Goal: Task Accomplishment & Management: Manage account settings

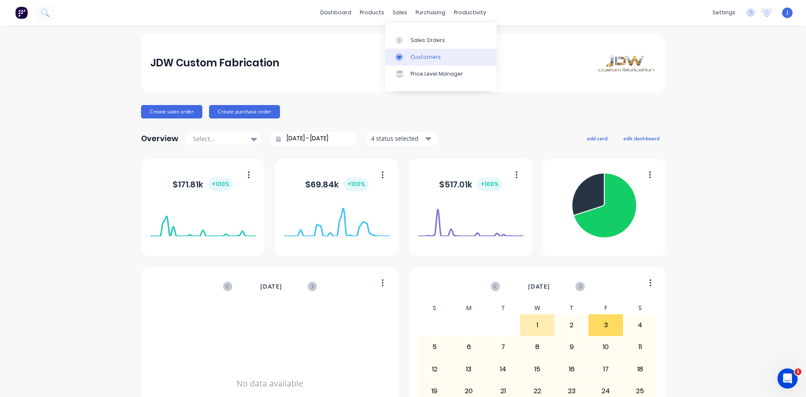
click at [429, 58] on div "Customers" at bounding box center [426, 57] width 30 height 8
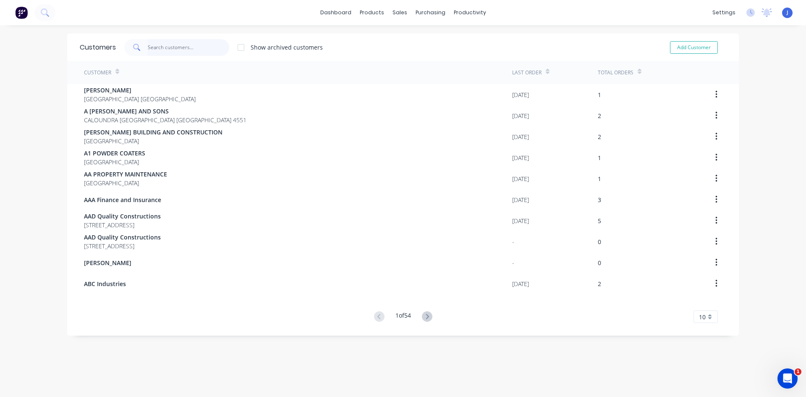
click at [173, 49] on input "text" at bounding box center [189, 47] width 82 height 17
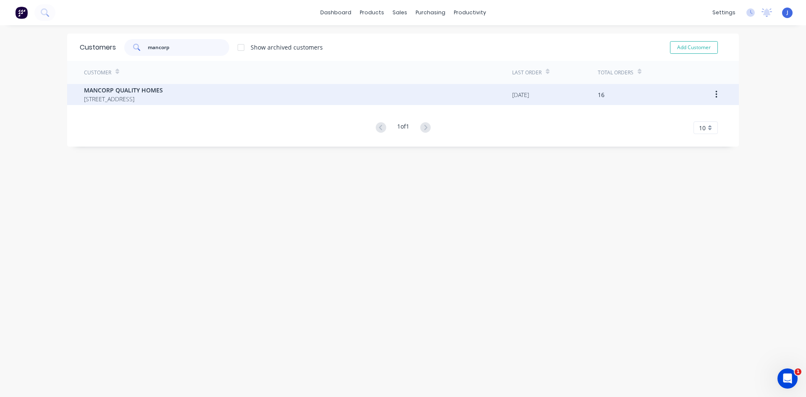
type input "mancorp"
click at [151, 97] on span "[STREET_ADDRESS]" at bounding box center [123, 98] width 79 height 9
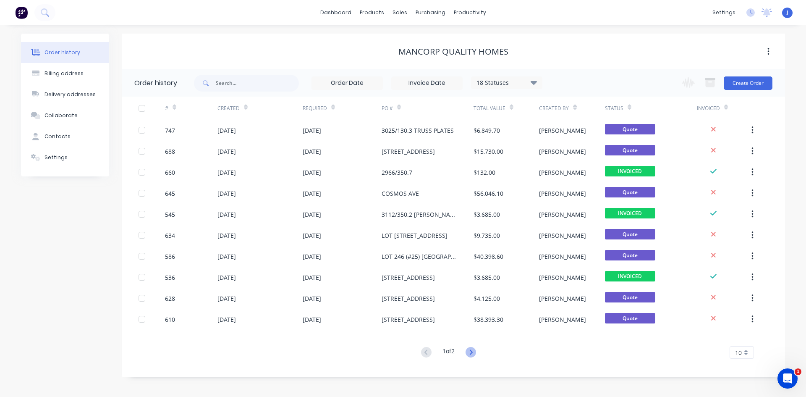
click at [472, 353] on icon at bounding box center [470, 351] width 3 height 5
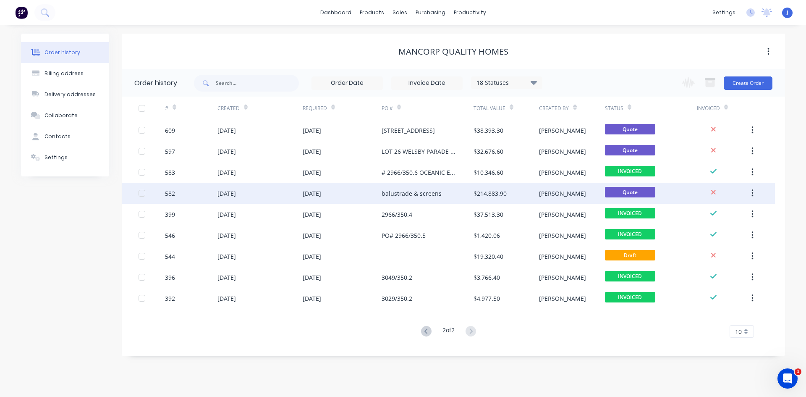
click at [236, 191] on div "[DATE]" at bounding box center [227, 193] width 18 height 9
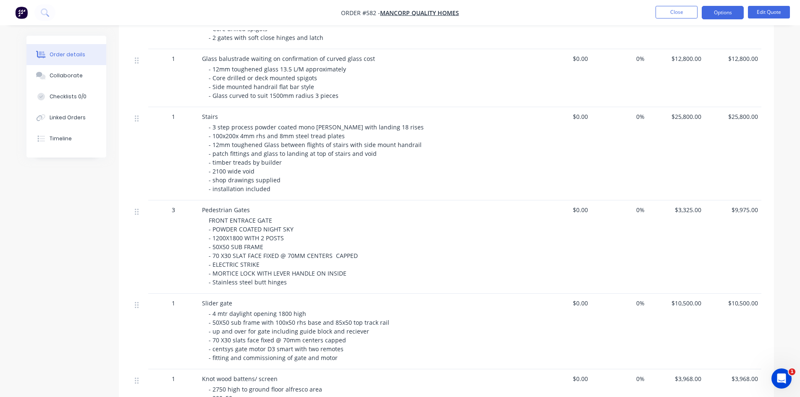
scroll to position [294, 0]
click at [140, 211] on div at bounding box center [140, 209] width 10 height 11
click at [764, 13] on button "Edit Quote" at bounding box center [769, 12] width 42 height 13
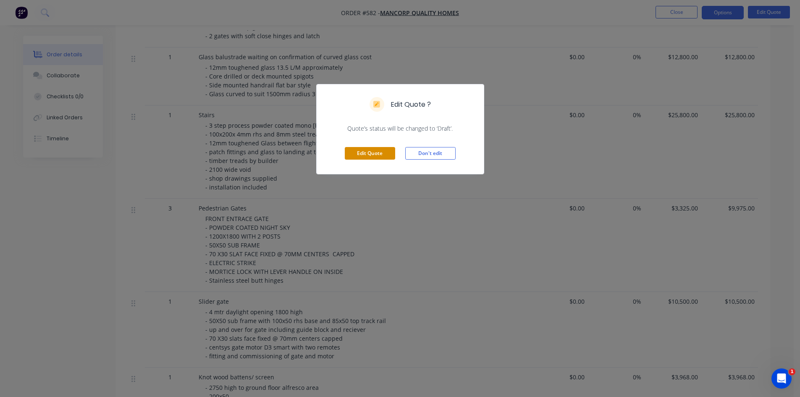
click at [376, 152] on button "Edit Quote" at bounding box center [370, 153] width 50 height 13
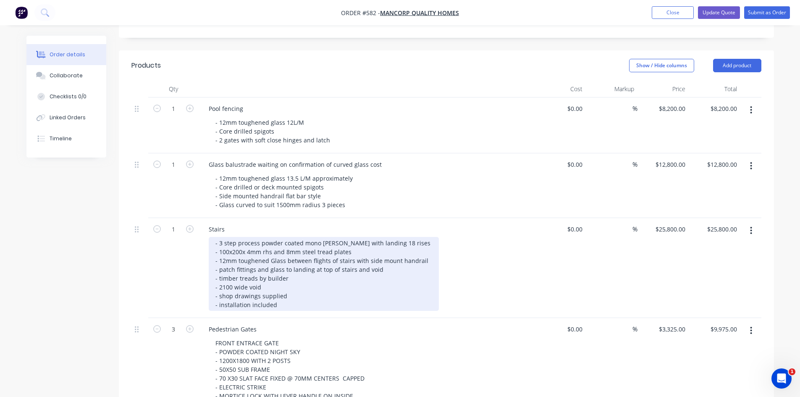
scroll to position [210, 0]
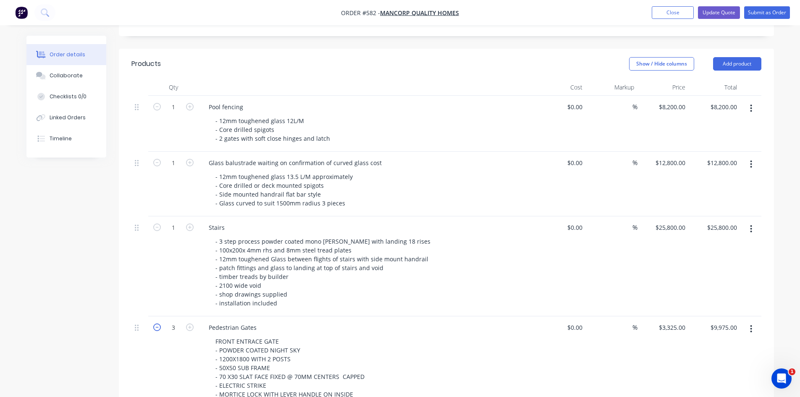
click at [156, 323] on icon "button" at bounding box center [157, 327] width 8 height 8
type input "2"
type input "$6,650.00"
click at [156, 323] on icon "button" at bounding box center [157, 327] width 8 height 8
type input "1"
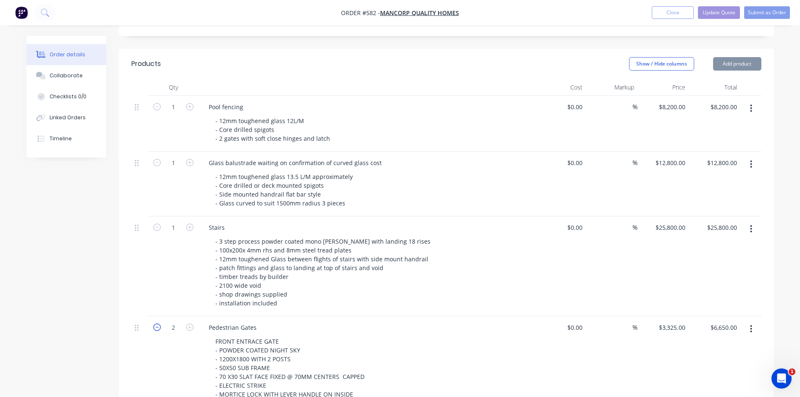
type input "$3,325.00"
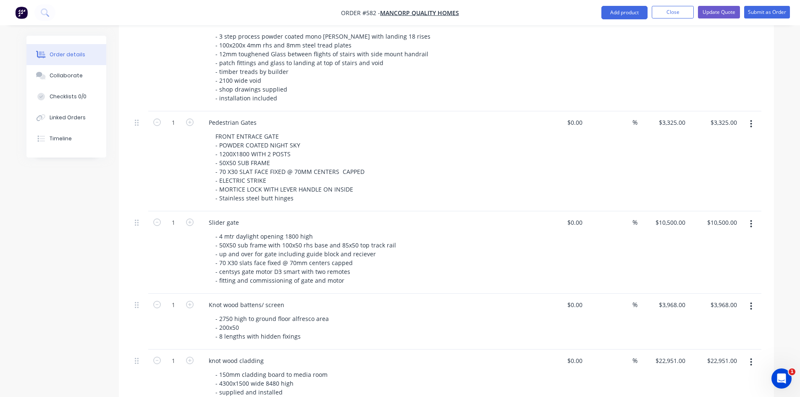
scroll to position [420, 0]
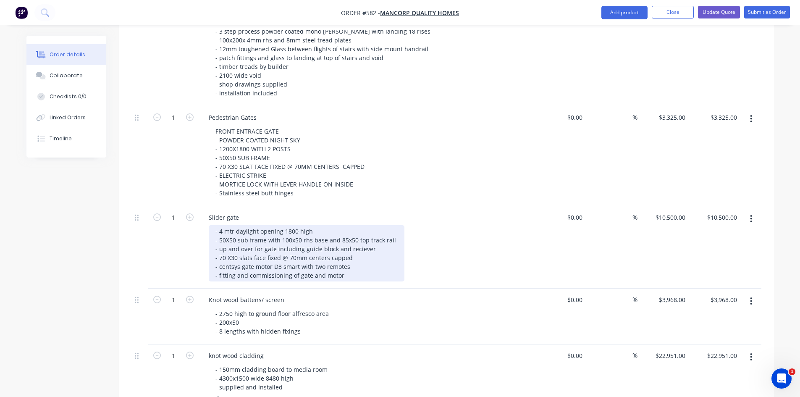
click at [287, 225] on div "- 4 mtr daylight opening 1800 high - 50X50 sub frame with 100x50 rhs base and 8…" at bounding box center [307, 253] width 196 height 56
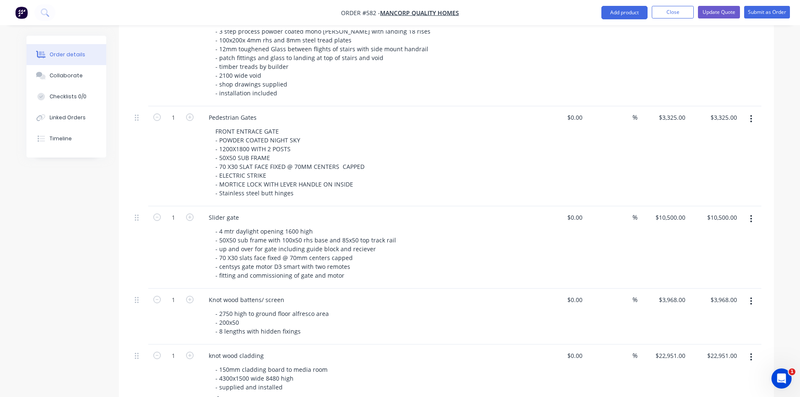
click at [343, 206] on div "Slider gate - 4 mtr daylight opening 1600 high - 50X50 sub frame with 100x50 rh…" at bounding box center [367, 247] width 336 height 82
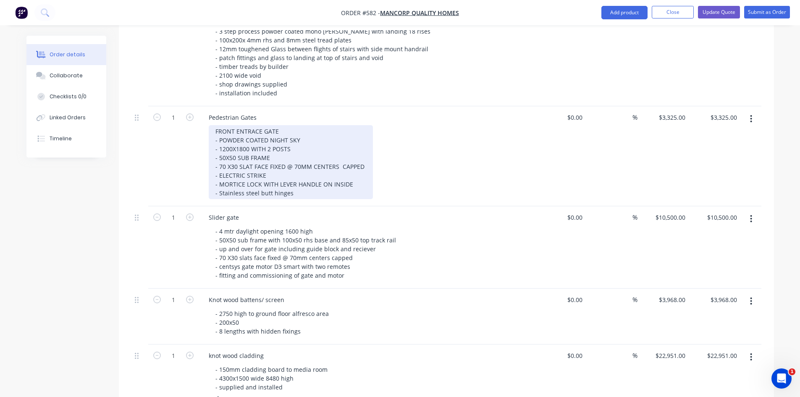
click at [242, 136] on div "FRONT ENTRACE GATE - POWDER COATED NIGHT SKY - 1200X1800 WITH 2 POSTS - 50X50 S…" at bounding box center [291, 162] width 164 height 74
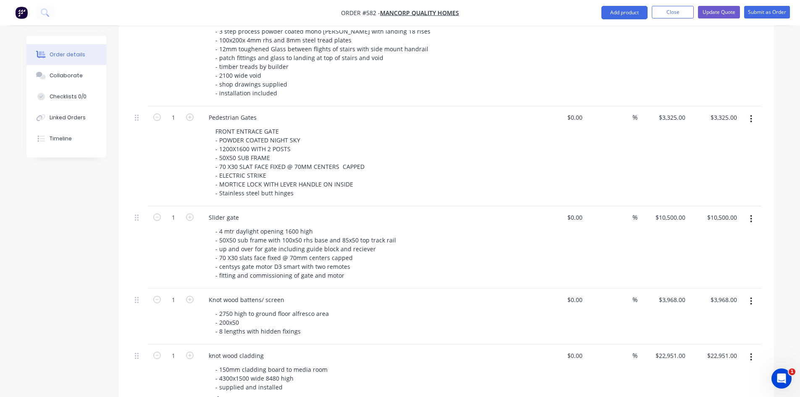
click at [434, 142] on div "FRONT ENTRACE GATE - POWDER COATED NIGHT SKY - 1200X1600 WITH 2 POSTS - 50X50 S…" at bounding box center [370, 162] width 323 height 74
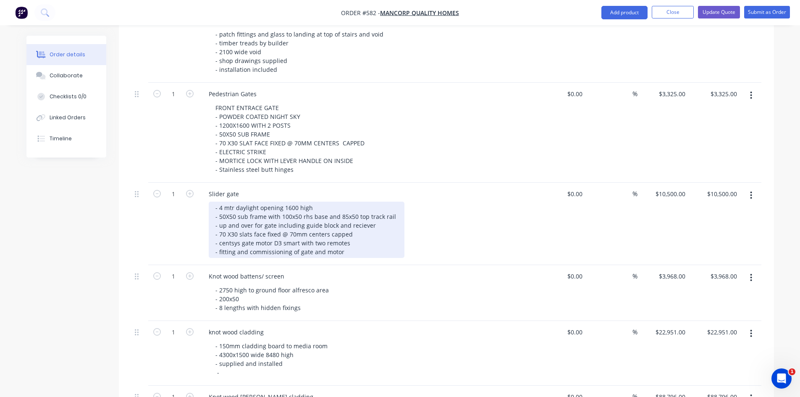
scroll to position [462, 0]
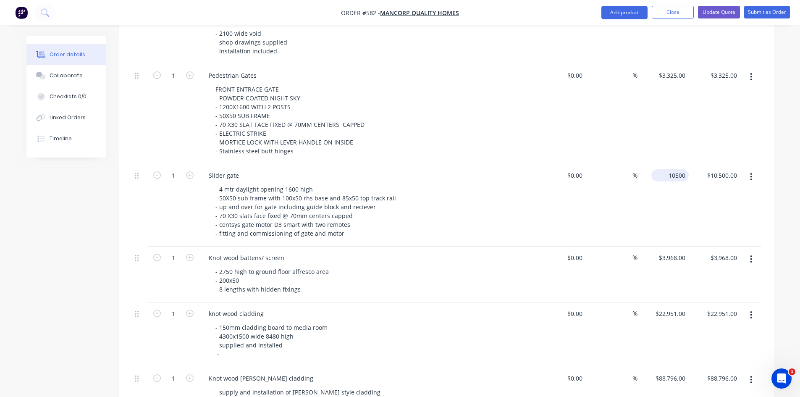
click at [666, 169] on div "10500 $10,500.00" at bounding box center [669, 175] width 37 height 12
click at [686, 169] on input "10500" at bounding box center [678, 175] width 21 height 12
type input "$9,485.00"
click at [655, 180] on div "$9,485.00 9485" at bounding box center [663, 205] width 52 height 82
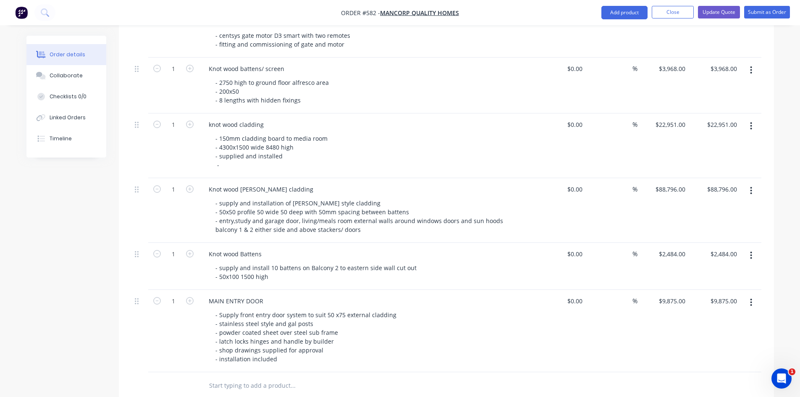
scroll to position [714, 0]
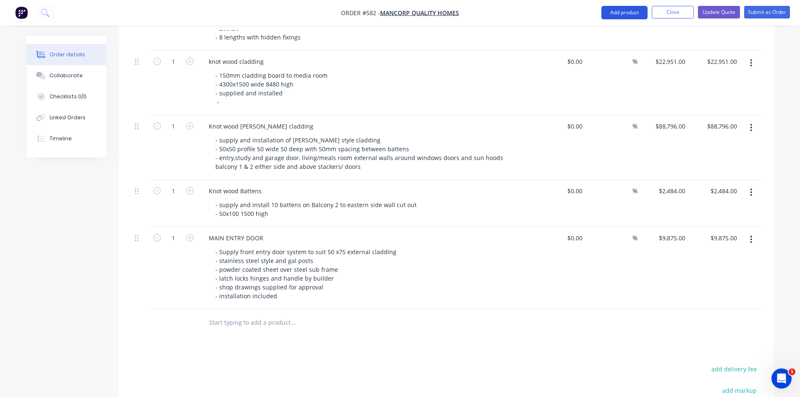
click at [608, 13] on button "Add product" at bounding box center [624, 12] width 46 height 13
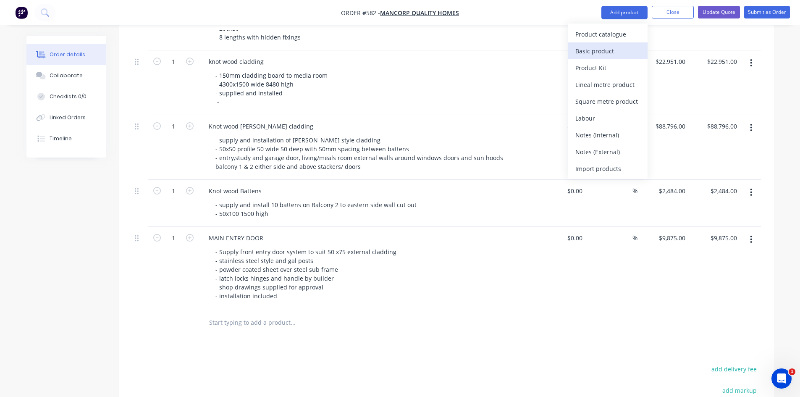
click at [592, 49] on div "Basic product" at bounding box center [607, 51] width 65 height 12
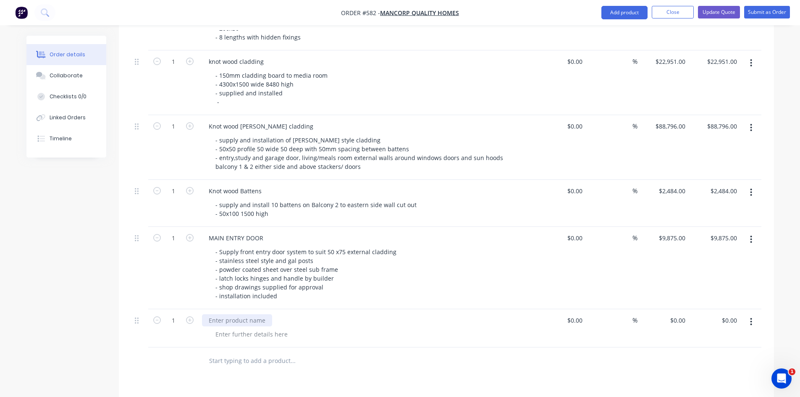
click at [212, 314] on div at bounding box center [237, 320] width 70 height 12
click at [223, 328] on div at bounding box center [252, 334] width 86 height 12
click at [216, 328] on div at bounding box center [252, 334] width 86 height 12
click at [256, 328] on div "louvered fence to pool s" at bounding box center [249, 334] width 81 height 12
click at [304, 328] on div "louvered fence panels to pool s" at bounding box center [260, 334] width 103 height 12
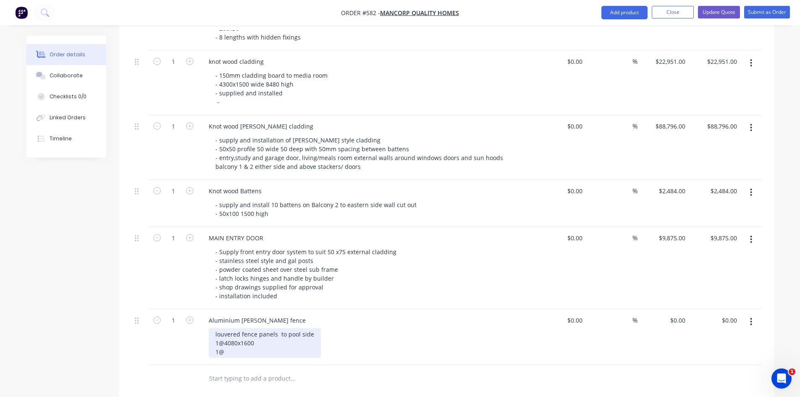
click at [237, 332] on div "louvered fence panels to pool side 1@4080x1600 1@" at bounding box center [265, 343] width 112 height 30
click at [227, 341] on div "louvered fence panels to pool side 1@14900x1600 1@" at bounding box center [265, 343] width 112 height 30
click at [256, 339] on div "louvered fence panels to pool side 1@14900x1600 1@4080x18000 1@5110 1800" at bounding box center [265, 347] width 112 height 39
click at [267, 348] on div "louvered fence panels to pool side 1@14900x1600 1@4080x1800 1@5110 1800" at bounding box center [265, 347] width 112 height 39
click at [314, 328] on div "louvered fence panels to pool side 1@14900x1600 1@4080x1800 1@5110 1800" at bounding box center [265, 347] width 112 height 39
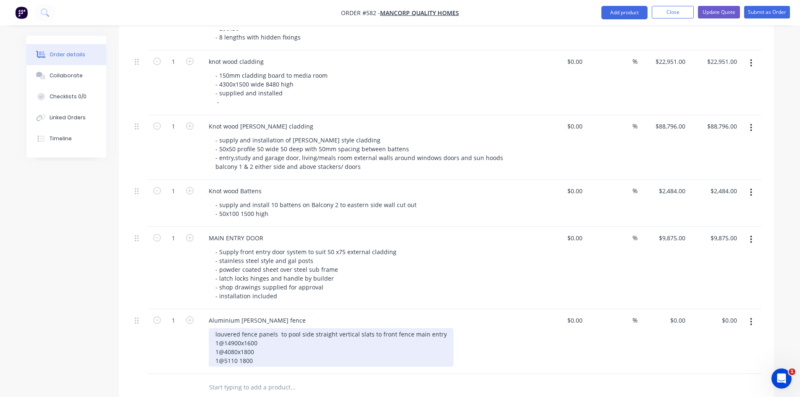
click at [261, 343] on div "louvered fence panels to pool side straight vertical slats to front fence main …" at bounding box center [331, 347] width 245 height 39
click at [259, 351] on div "louvered fence panels to pool side straight vertical slats to front fence main …" at bounding box center [331, 347] width 245 height 39
click at [266, 330] on div "louvered fence panels to pool side straight vertical slats to front fence main …" at bounding box center [331, 347] width 245 height 39
click at [335, 328] on div "louvered fence panels to pool side straight vertical slats to front fence main …" at bounding box center [331, 347] width 245 height 39
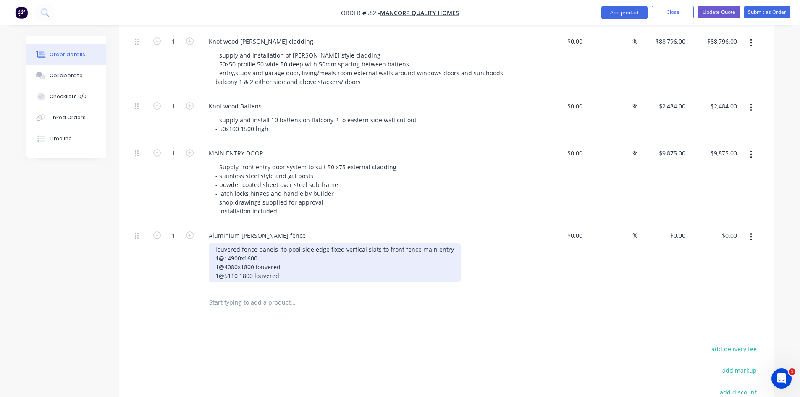
scroll to position [798, 0]
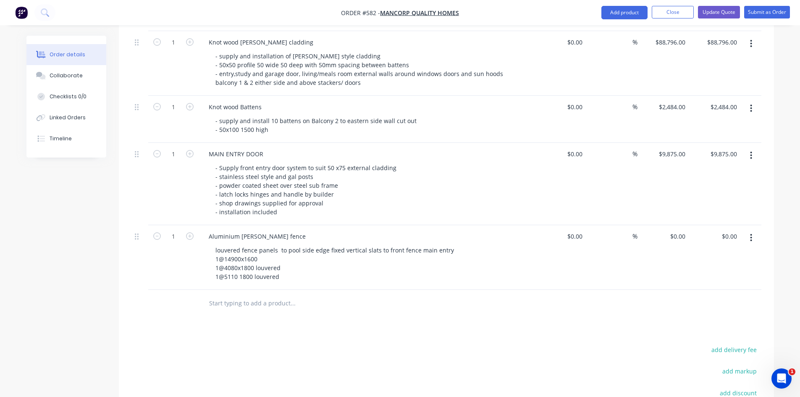
click at [489, 254] on div "louvered fence panels to pool side edge fixed vertical slats to front fence mai…" at bounding box center [370, 263] width 323 height 39
click at [680, 13] on button "Close" at bounding box center [673, 12] width 42 height 13
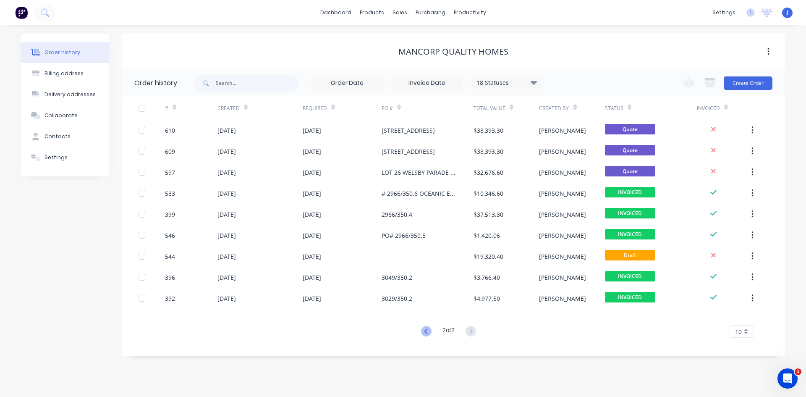
click at [424, 330] on icon at bounding box center [425, 330] width 3 height 5
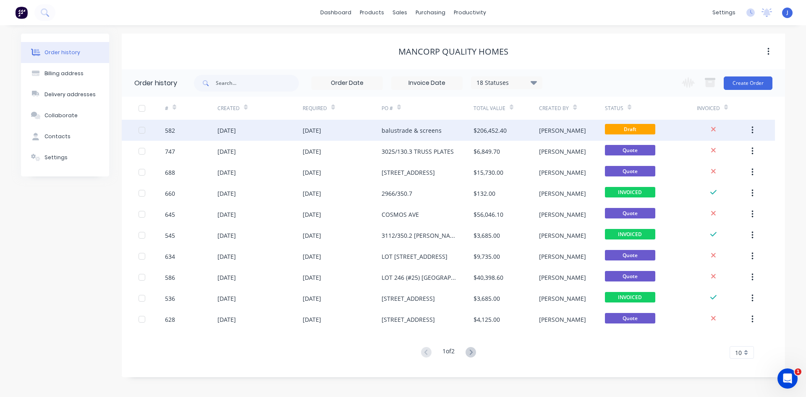
click at [320, 131] on div "[DATE]" at bounding box center [312, 130] width 18 height 9
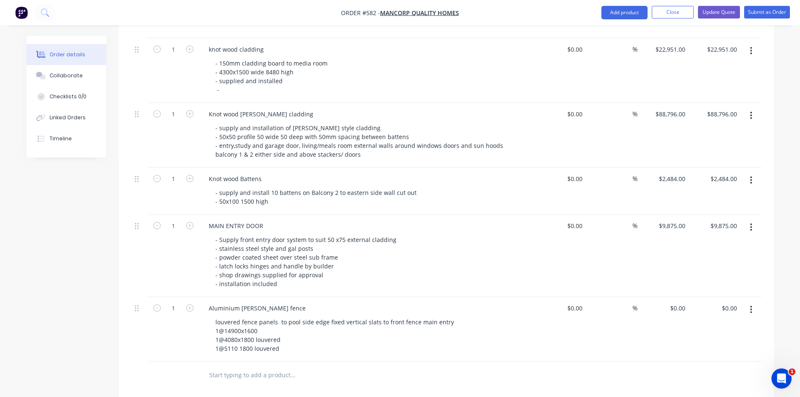
scroll to position [840, 0]
